Goal: Task Accomplishment & Management: Manage account settings

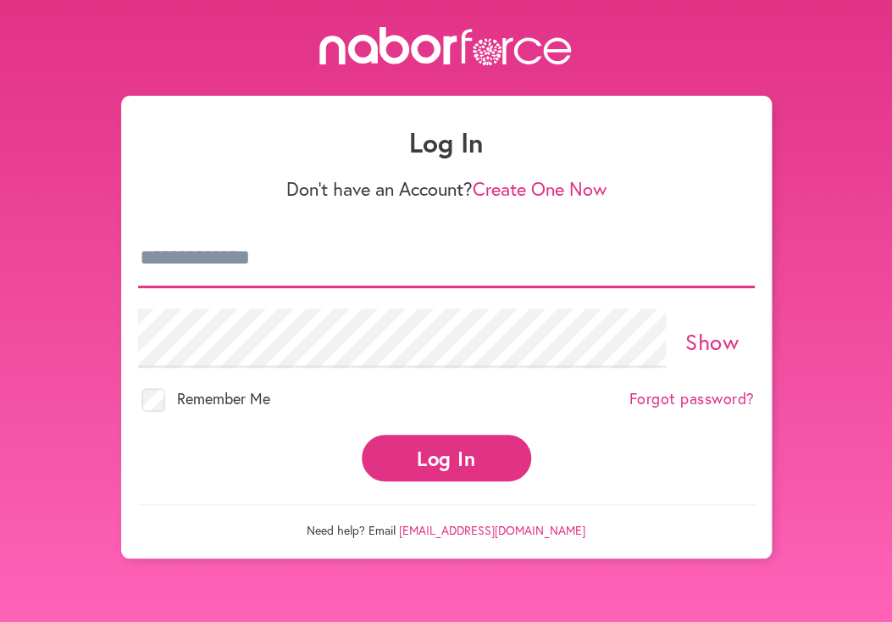
click at [251, 248] on input "email" at bounding box center [446, 258] width 617 height 59
type input "**********"
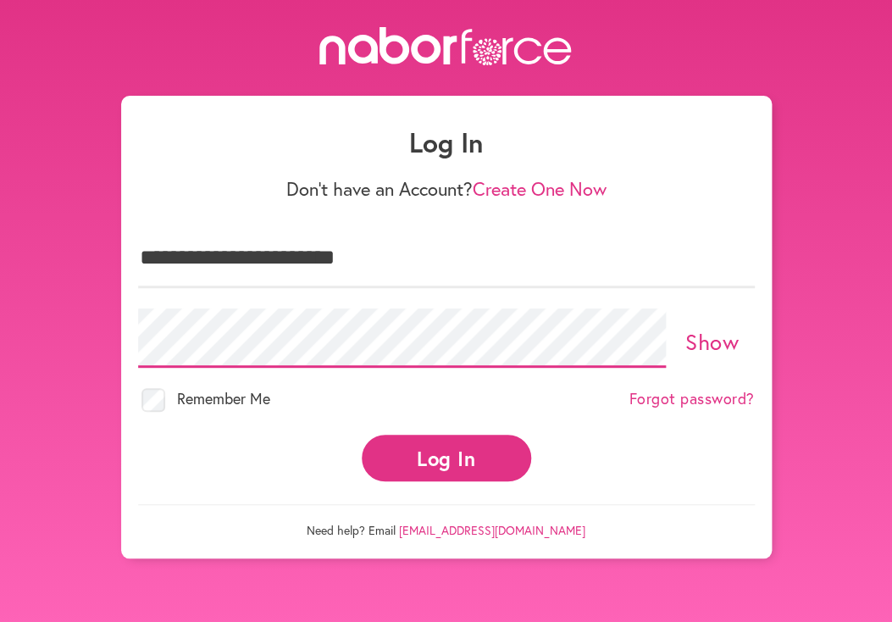
click at [362, 435] on button "Log In" at bounding box center [446, 458] width 169 height 47
